Goal: Navigation & Orientation: Find specific page/section

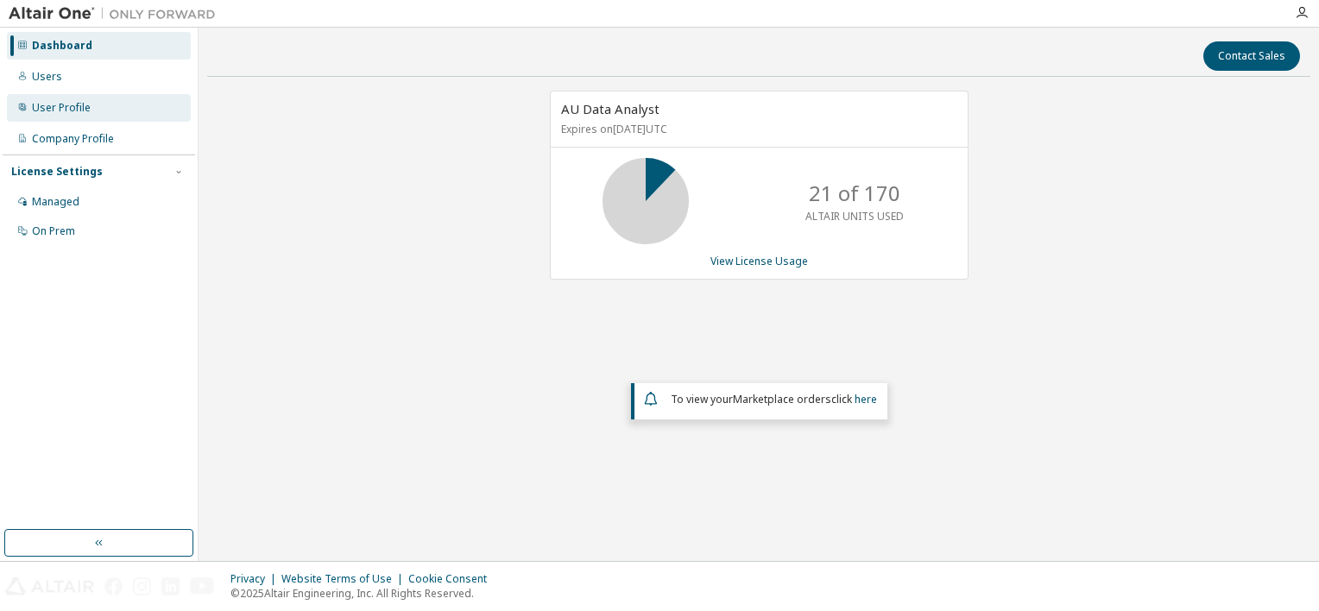
click at [46, 99] on div "User Profile" at bounding box center [99, 108] width 184 height 28
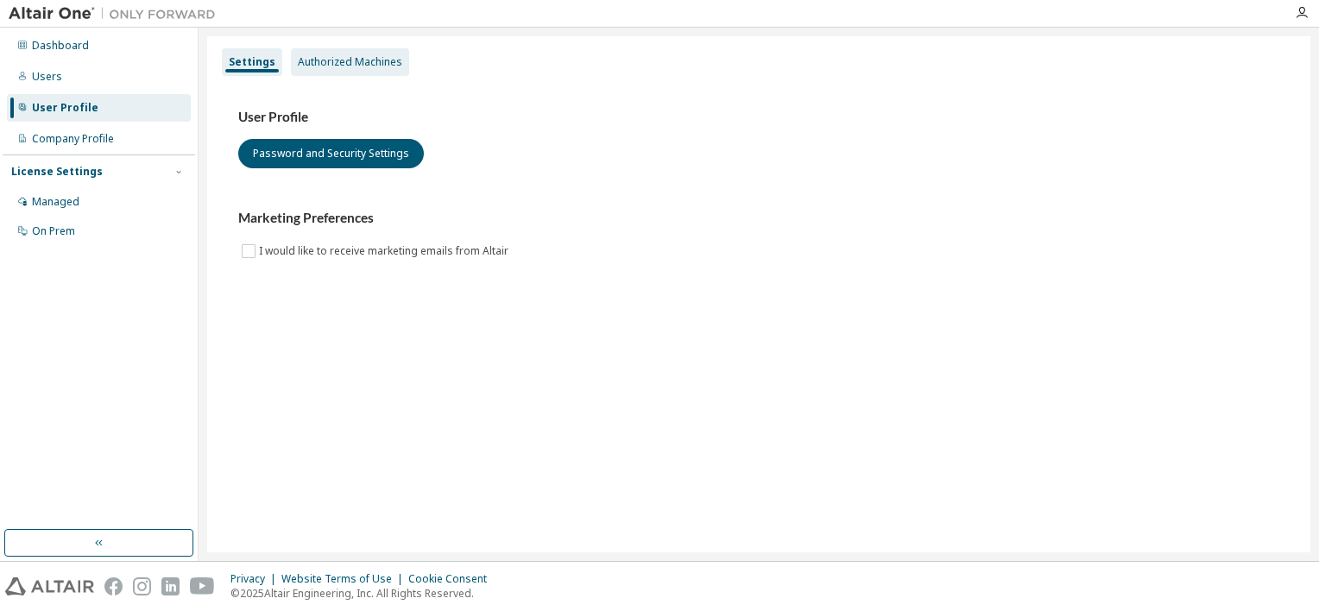
click at [336, 66] on div "Authorized Machines" at bounding box center [350, 62] width 104 height 14
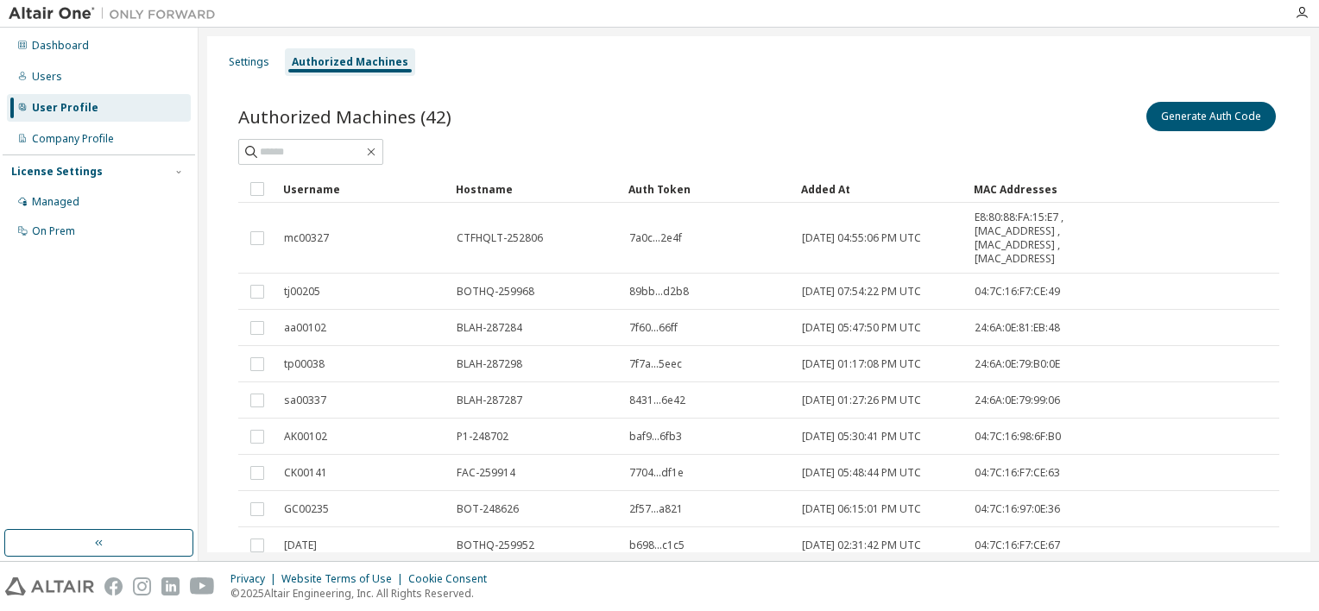
click at [316, 187] on div "Username" at bounding box center [362, 189] width 159 height 28
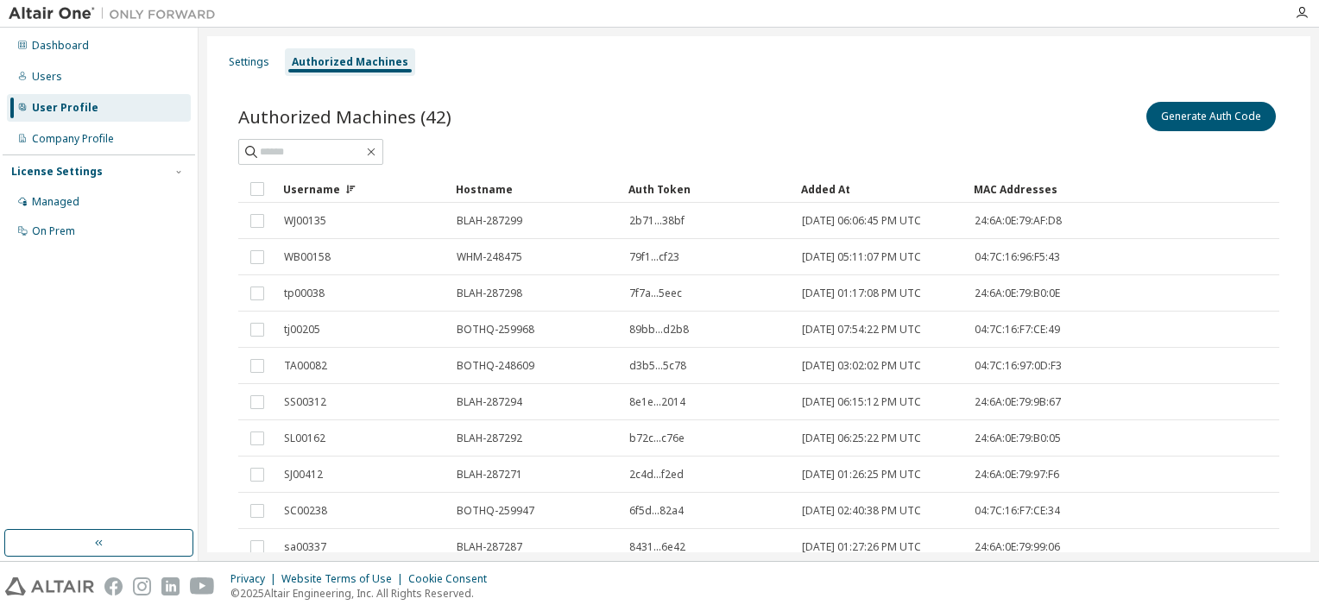
click at [316, 187] on div "Username" at bounding box center [362, 189] width 159 height 28
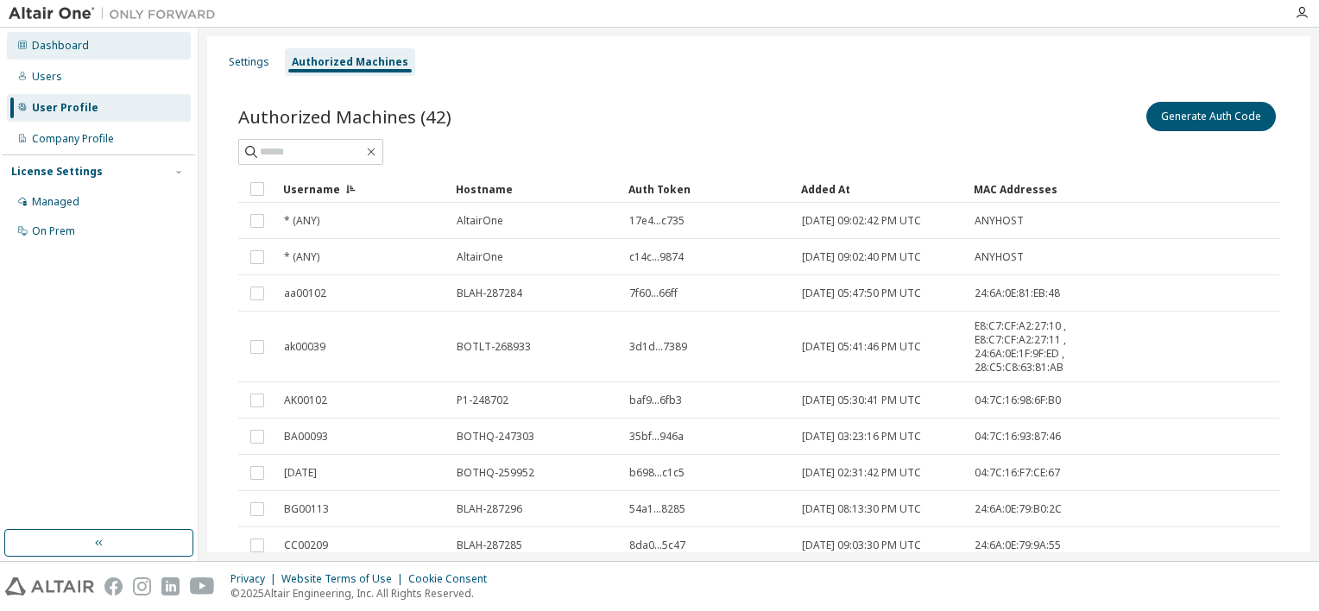
click at [71, 45] on div "Dashboard" at bounding box center [60, 46] width 57 height 14
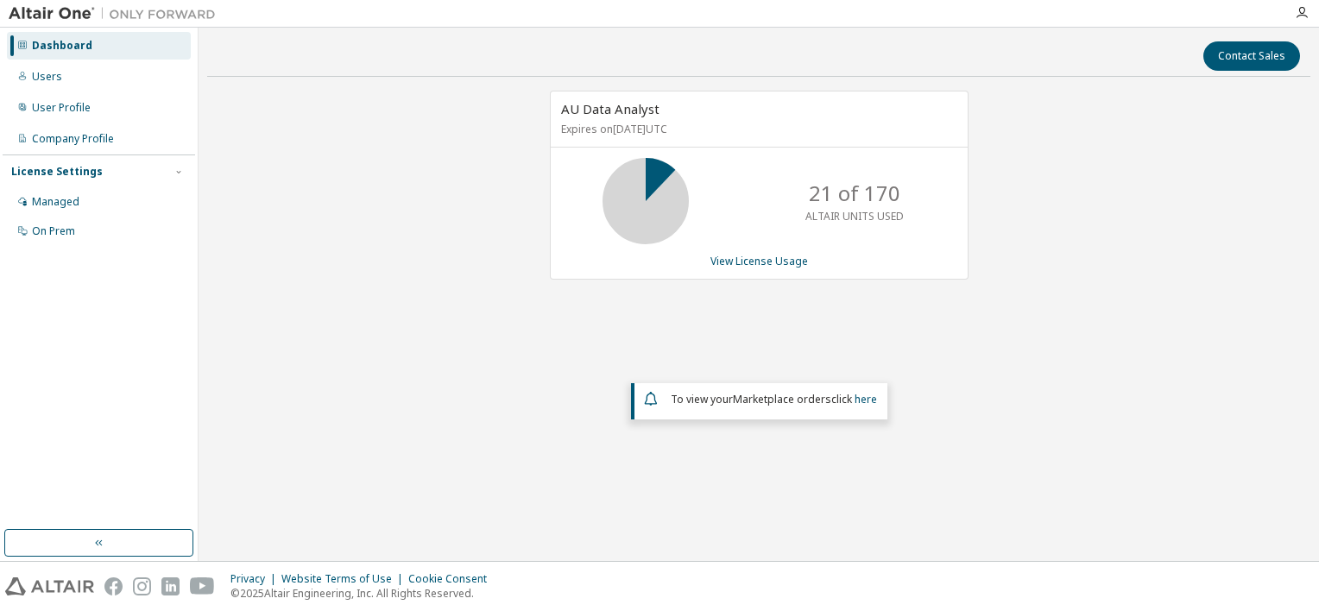
click at [861, 389] on div "To view your Marketplace orders click here" at bounding box center [760, 399] width 237 height 21
click at [864, 402] on link "here" at bounding box center [866, 399] width 22 height 15
click at [48, 66] on div "Users" at bounding box center [99, 77] width 184 height 28
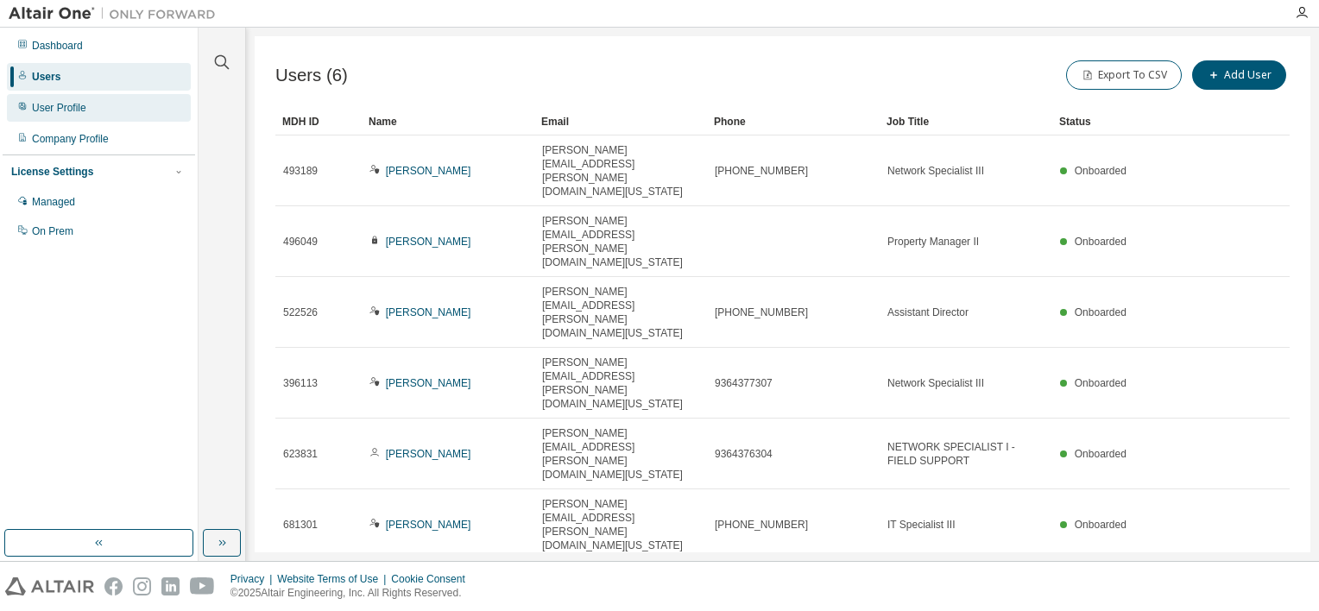
click at [76, 102] on div "User Profile" at bounding box center [59, 108] width 54 height 14
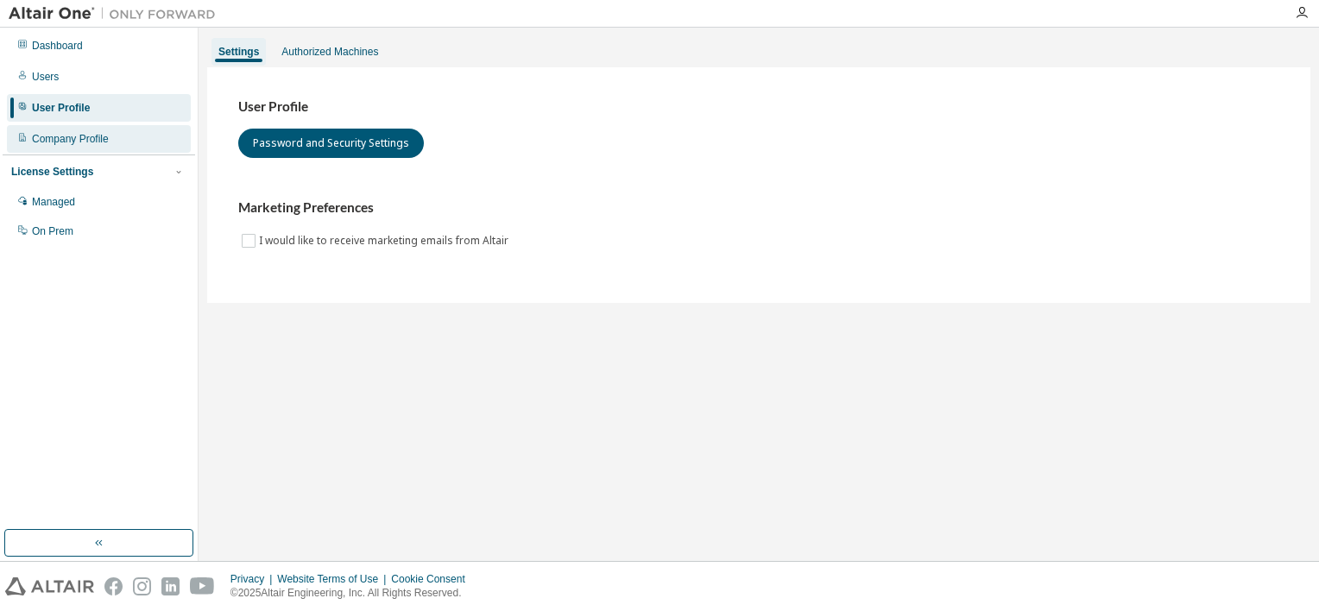
click at [48, 137] on div "Company Profile" at bounding box center [70, 139] width 77 height 14
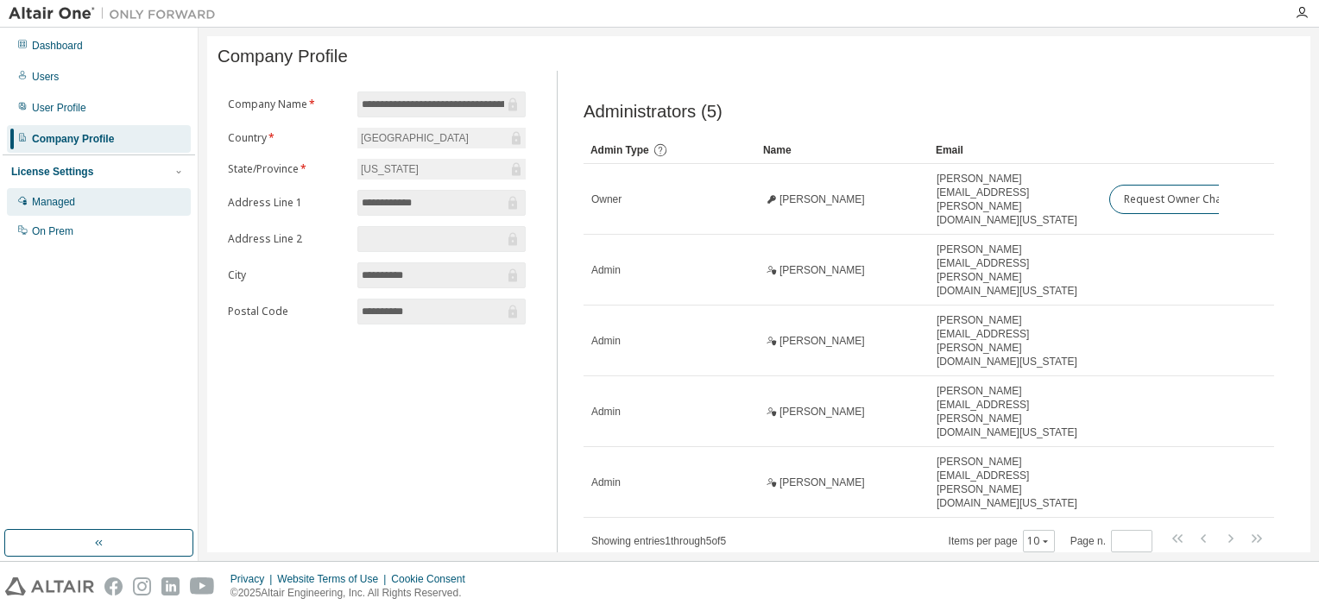
click at [45, 204] on div "Managed" at bounding box center [53, 202] width 43 height 14
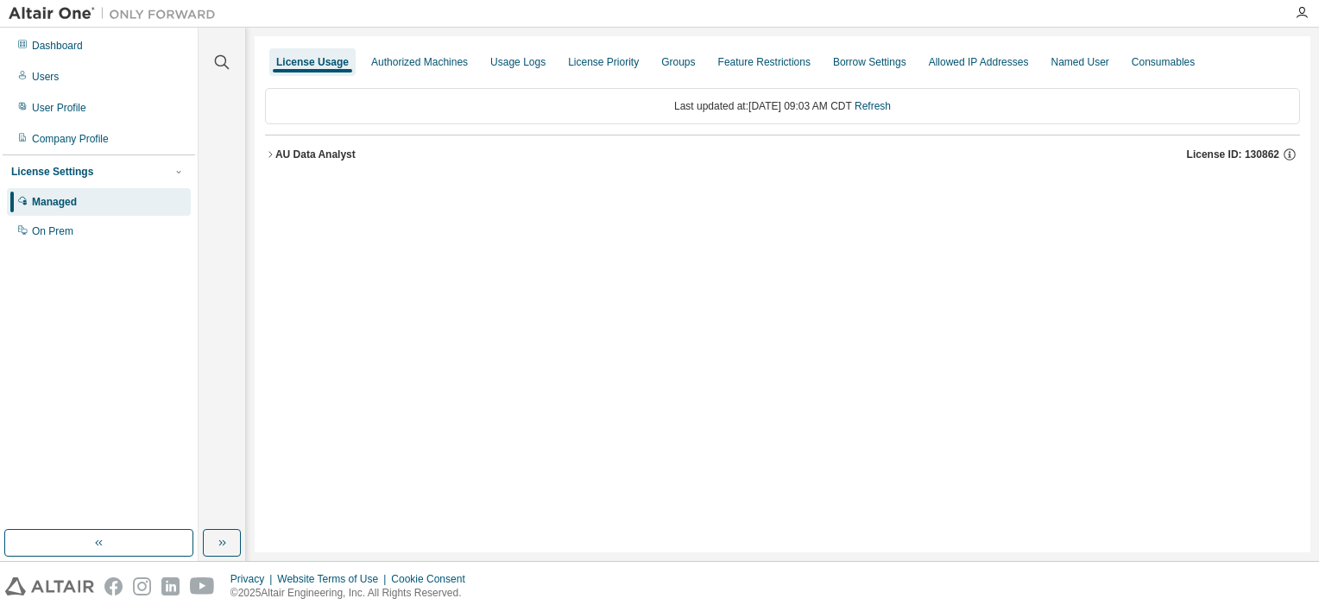
click at [290, 156] on div "AU Data Analyst" at bounding box center [315, 155] width 80 height 14
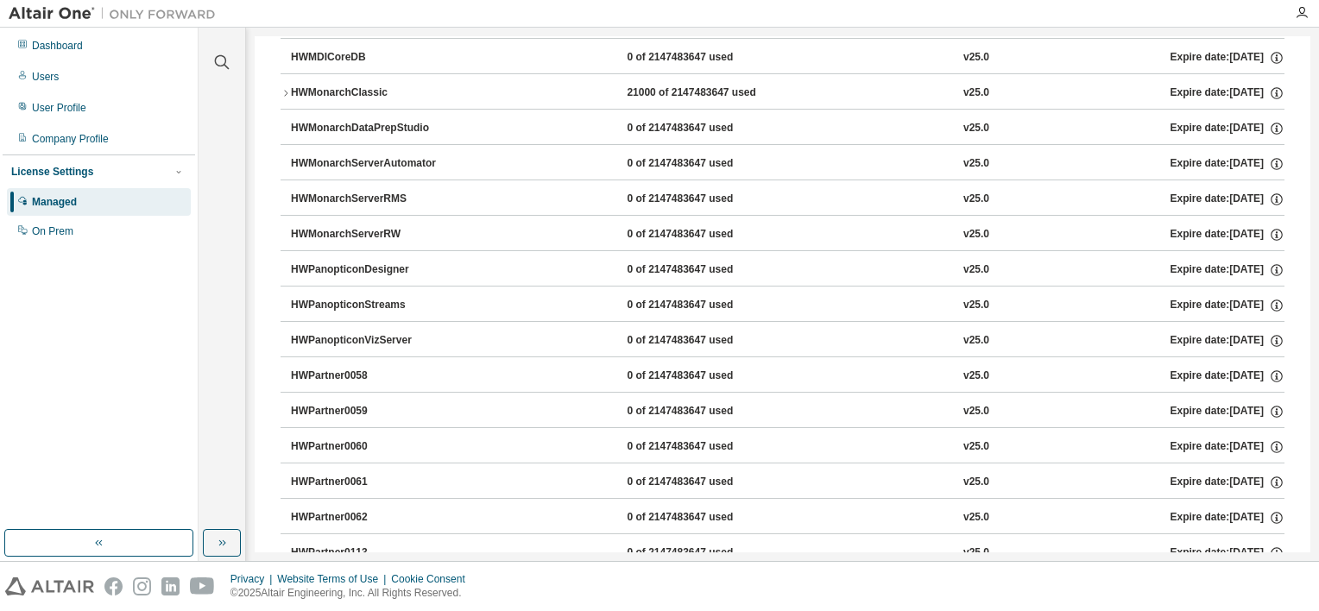
scroll to position [950, 0]
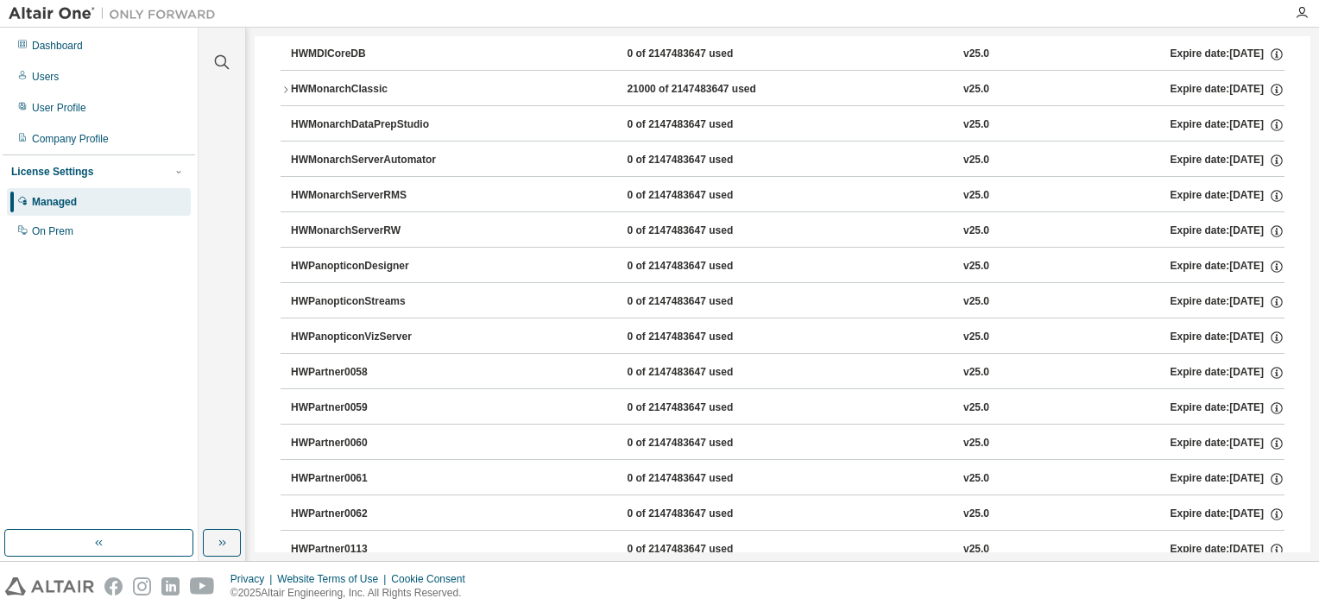
click at [334, 190] on div "HWMonarchServerRMS" at bounding box center [368, 196] width 155 height 16
click at [339, 188] on div "HWMonarchServerRMS" at bounding box center [368, 196] width 155 height 16
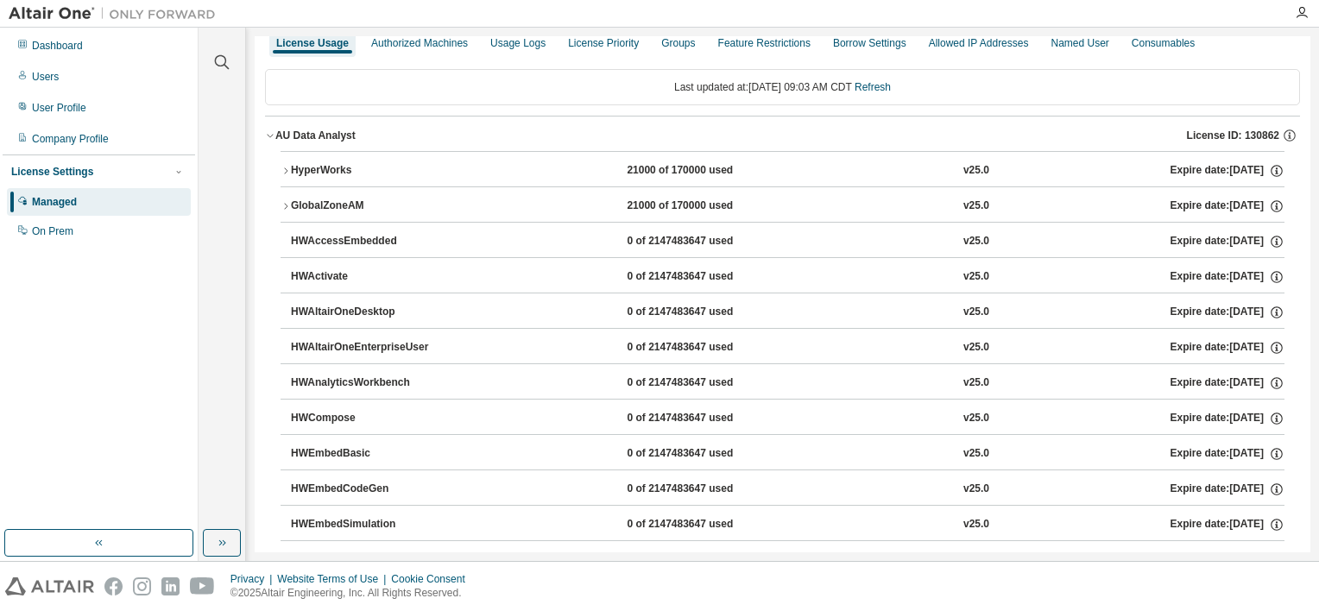
scroll to position [0, 0]
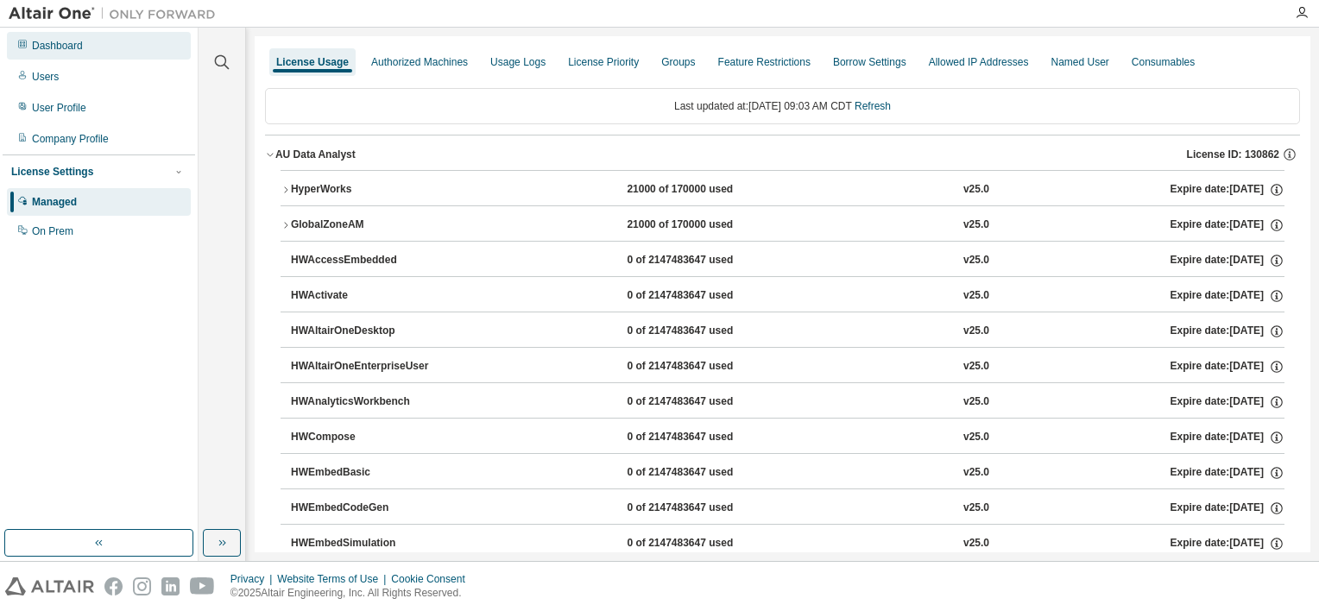
click at [54, 43] on div "Dashboard" at bounding box center [57, 46] width 51 height 14
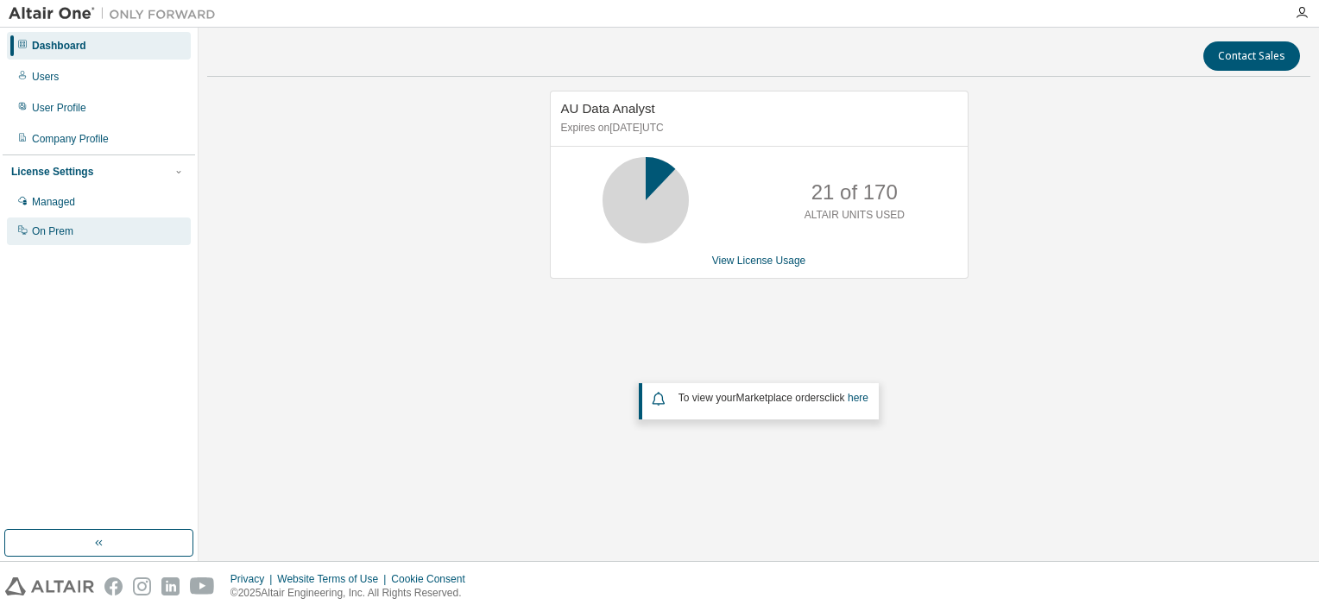
click at [39, 232] on div "On Prem" at bounding box center [52, 232] width 41 height 14
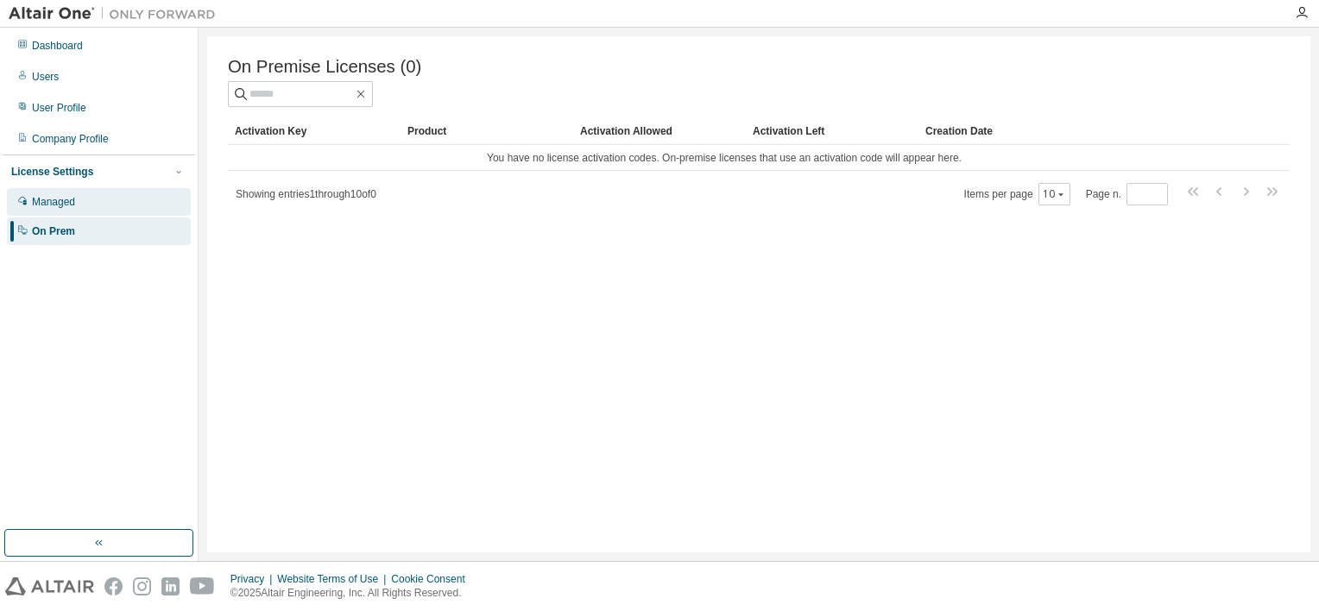
click at [58, 197] on div "Managed" at bounding box center [53, 202] width 43 height 14
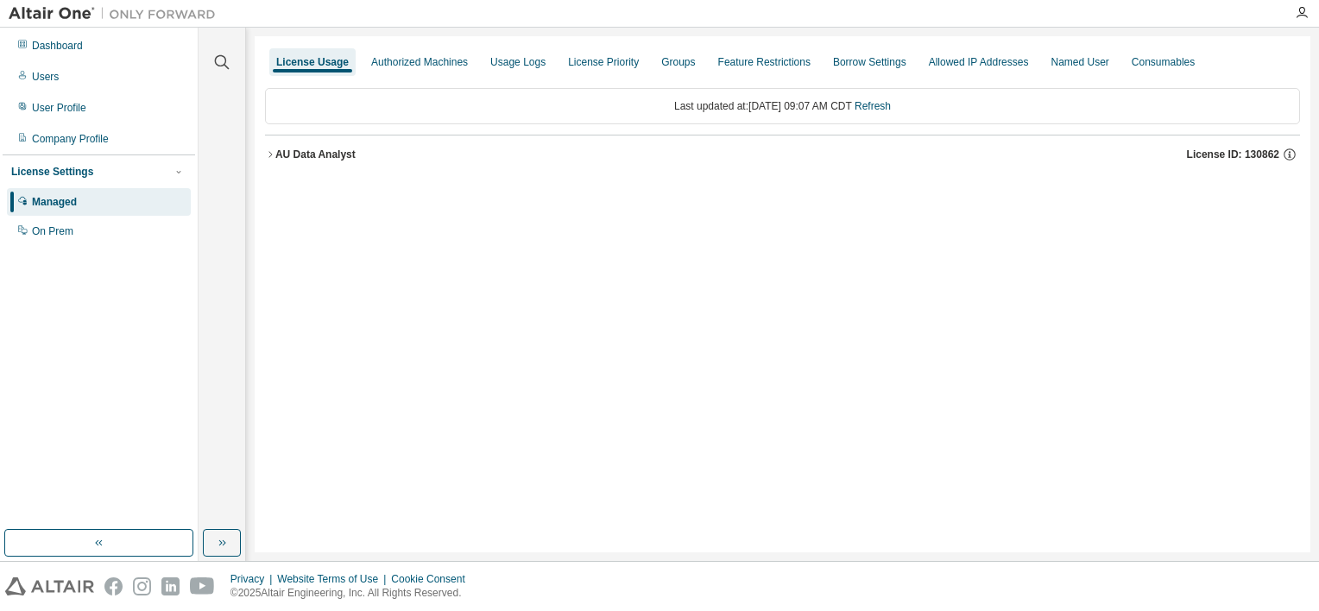
click at [301, 151] on div "AU Data Analyst" at bounding box center [315, 155] width 80 height 14
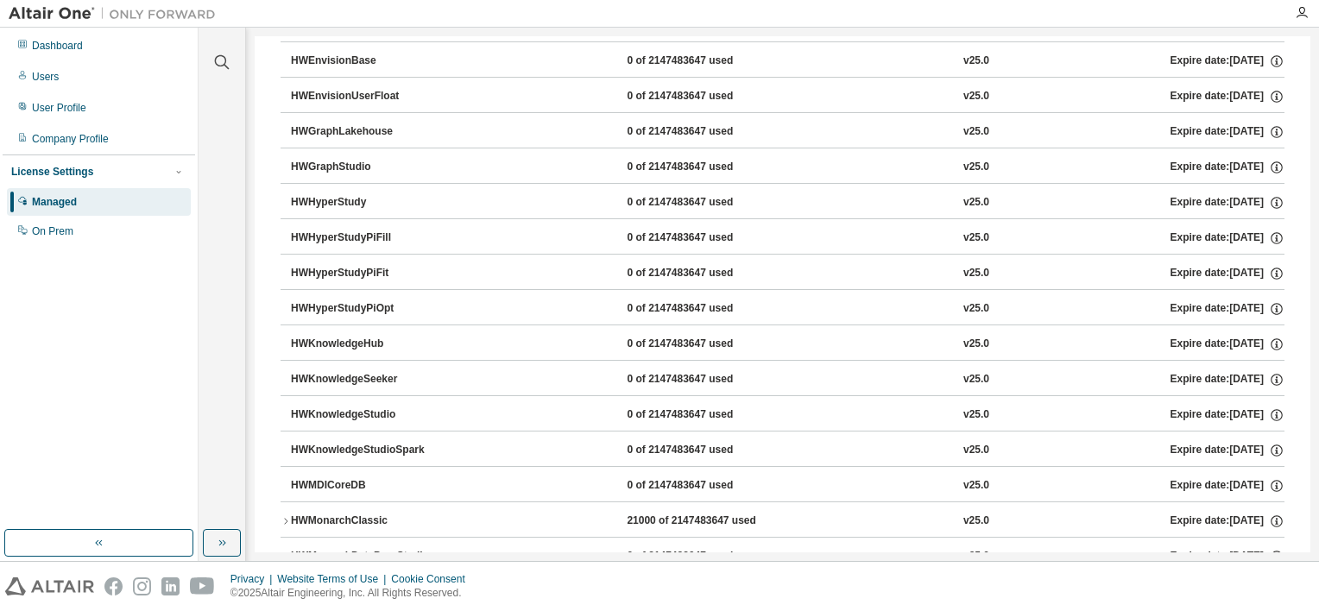
scroll to position [604, 0]
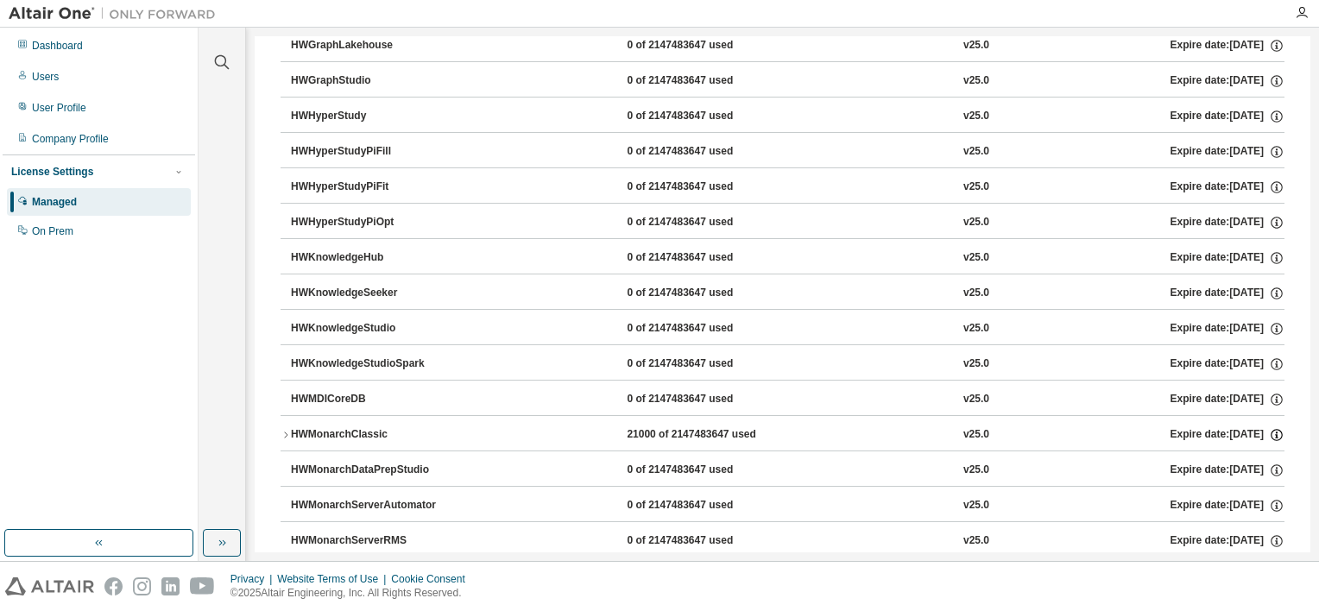
click at [1275, 434] on icon "button" at bounding box center [1276, 436] width 3 height 4
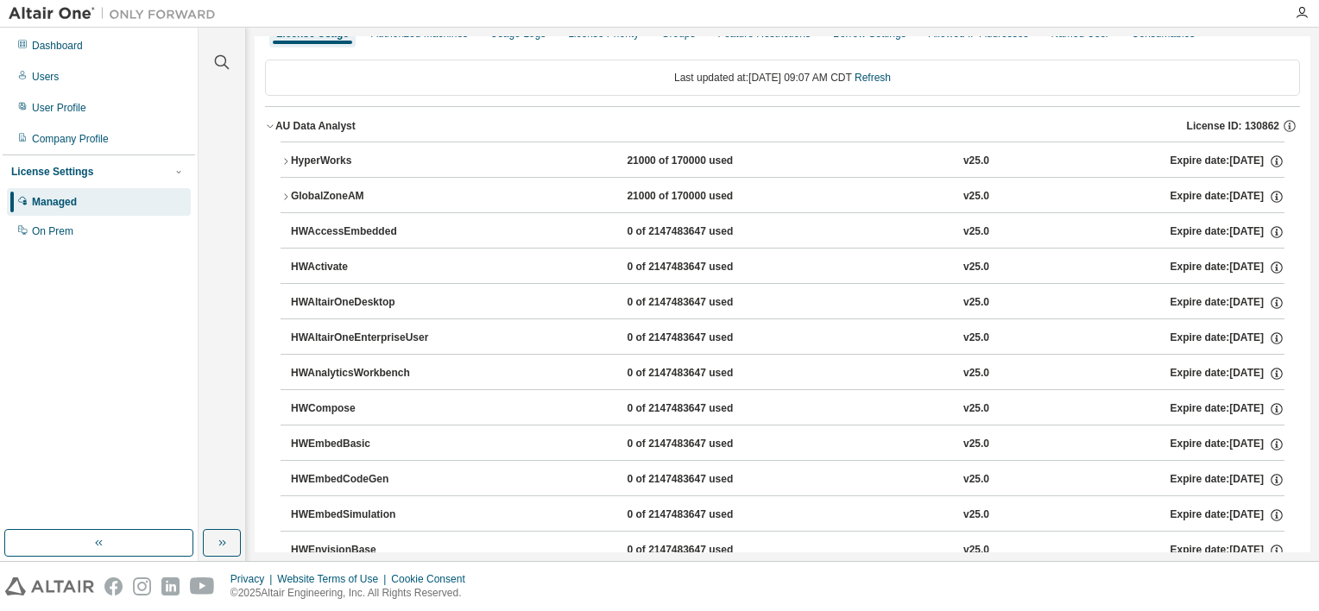
scroll to position [0, 0]
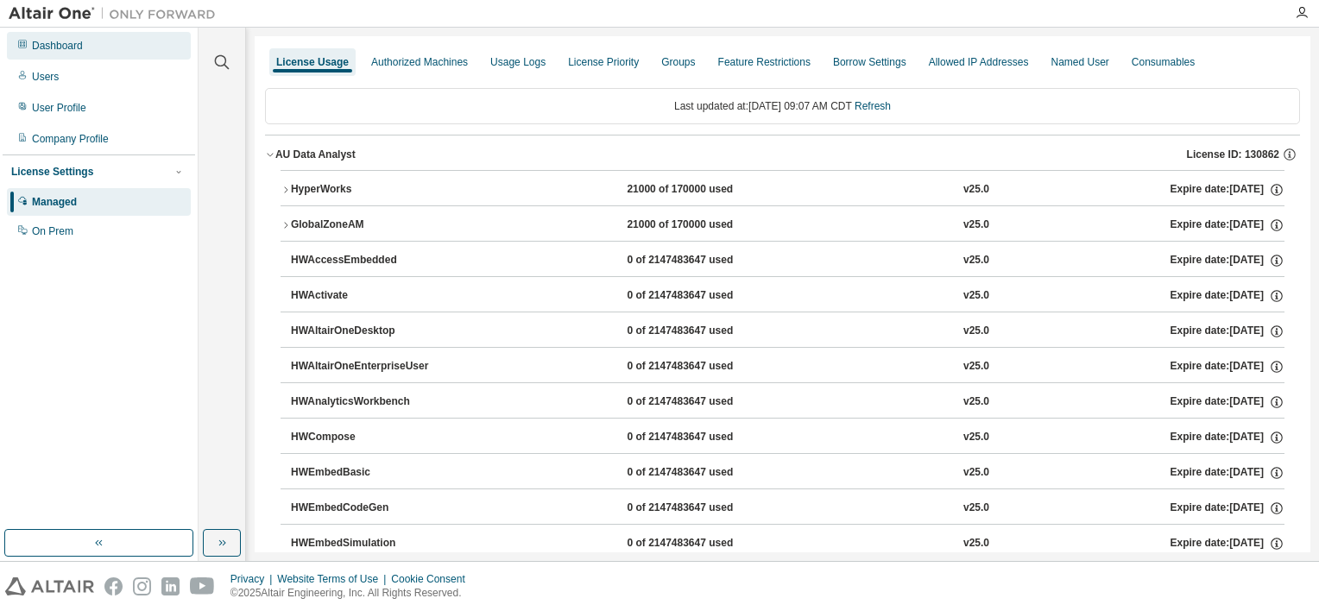
click at [45, 49] on div "Dashboard" at bounding box center [57, 46] width 51 height 14
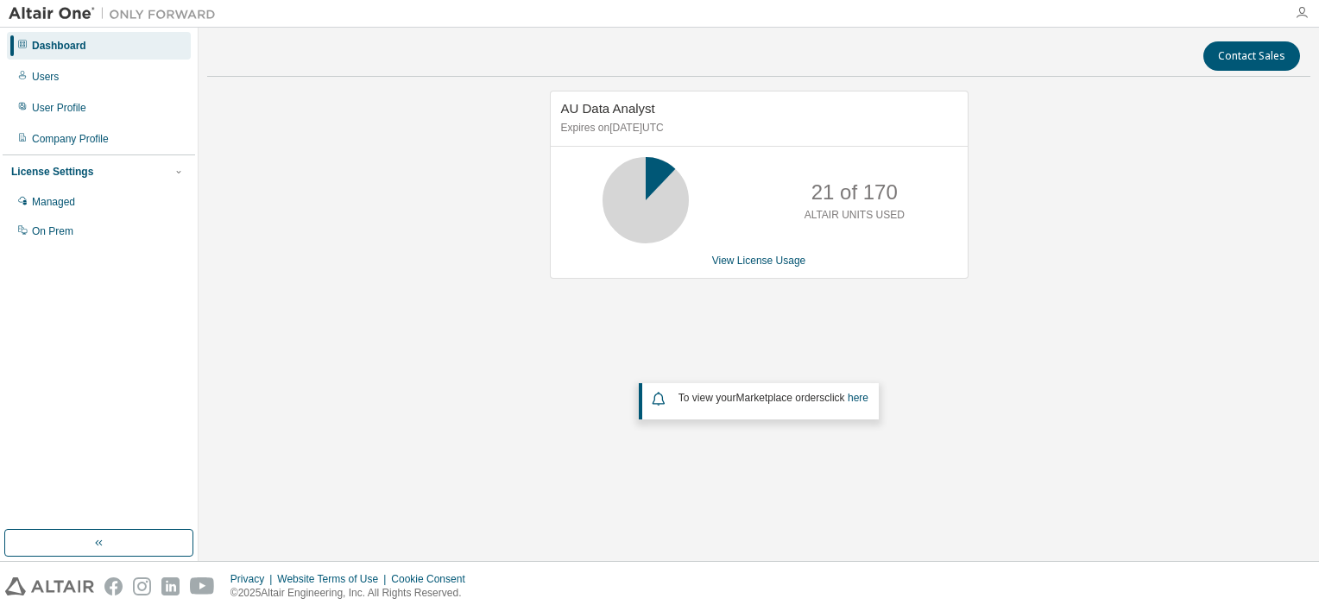
click at [1306, 10] on icon "button" at bounding box center [1302, 13] width 14 height 14
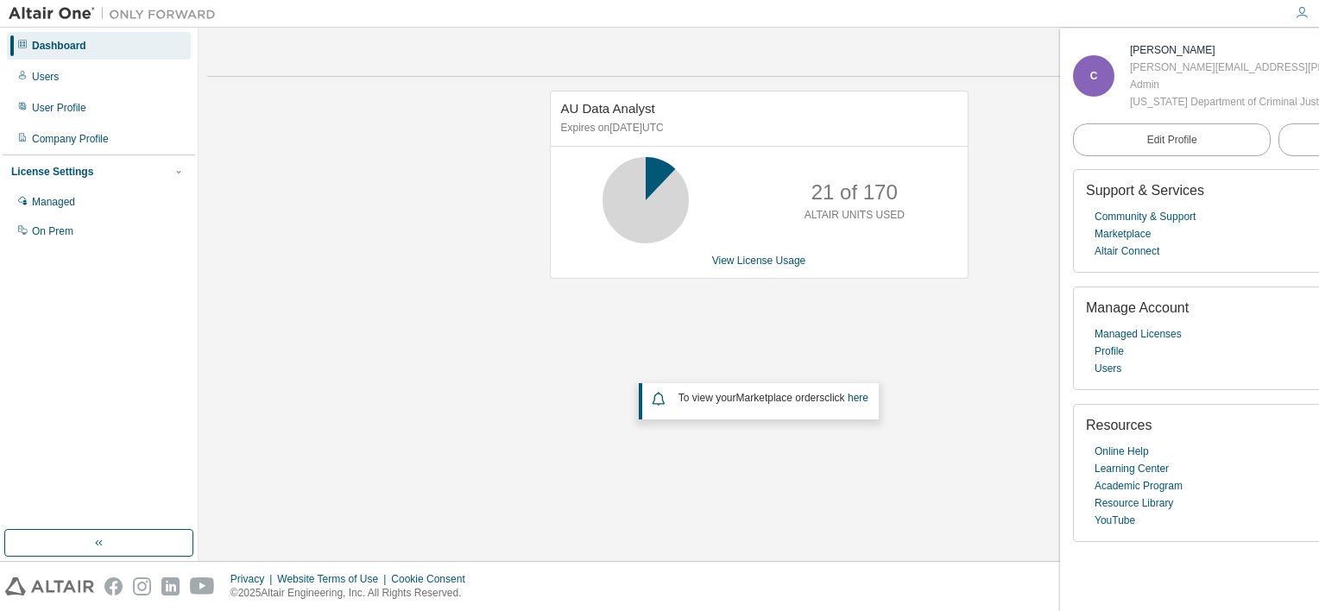
drag, startPoint x: 151, startPoint y: 2, endPoint x: 435, endPoint y: 186, distance: 338.4
click at [428, 183] on div "AU Data Analyst Expires on [DATE] UTC 21 of 170 ALTAIR UNITS USED View License …" at bounding box center [759, 289] width 1104 height 397
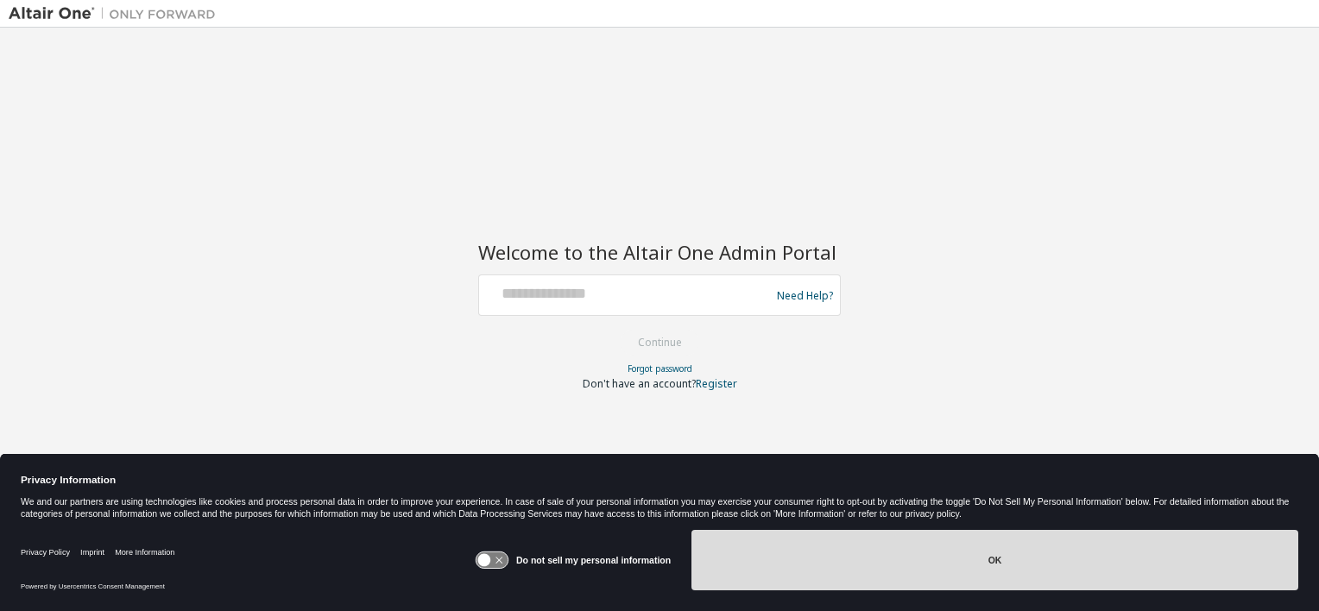
click at [1026, 554] on button "OK" at bounding box center [995, 560] width 607 height 60
